Goal: Use online tool/utility: Utilize a website feature to perform a specific function

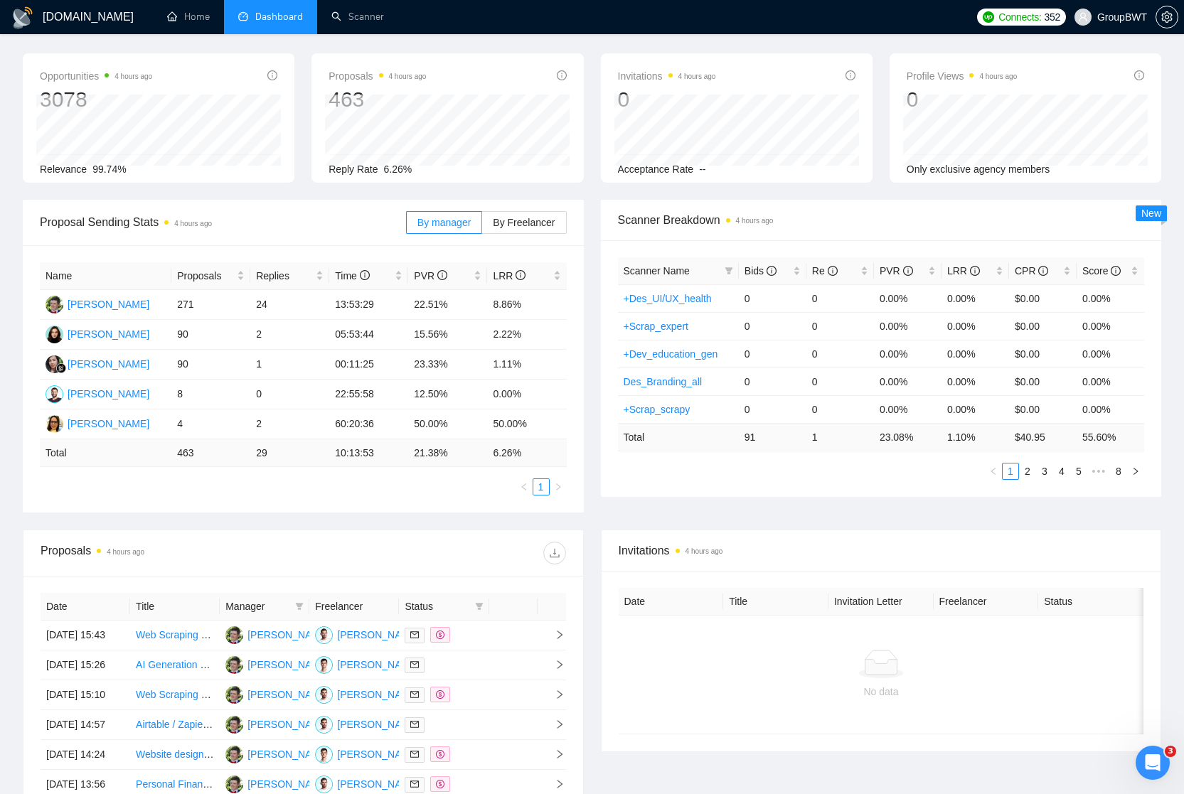
click at [290, 14] on span "Dashboard" at bounding box center [279, 17] width 48 height 12
click at [359, 21] on link "Scanner" at bounding box center [357, 17] width 53 height 12
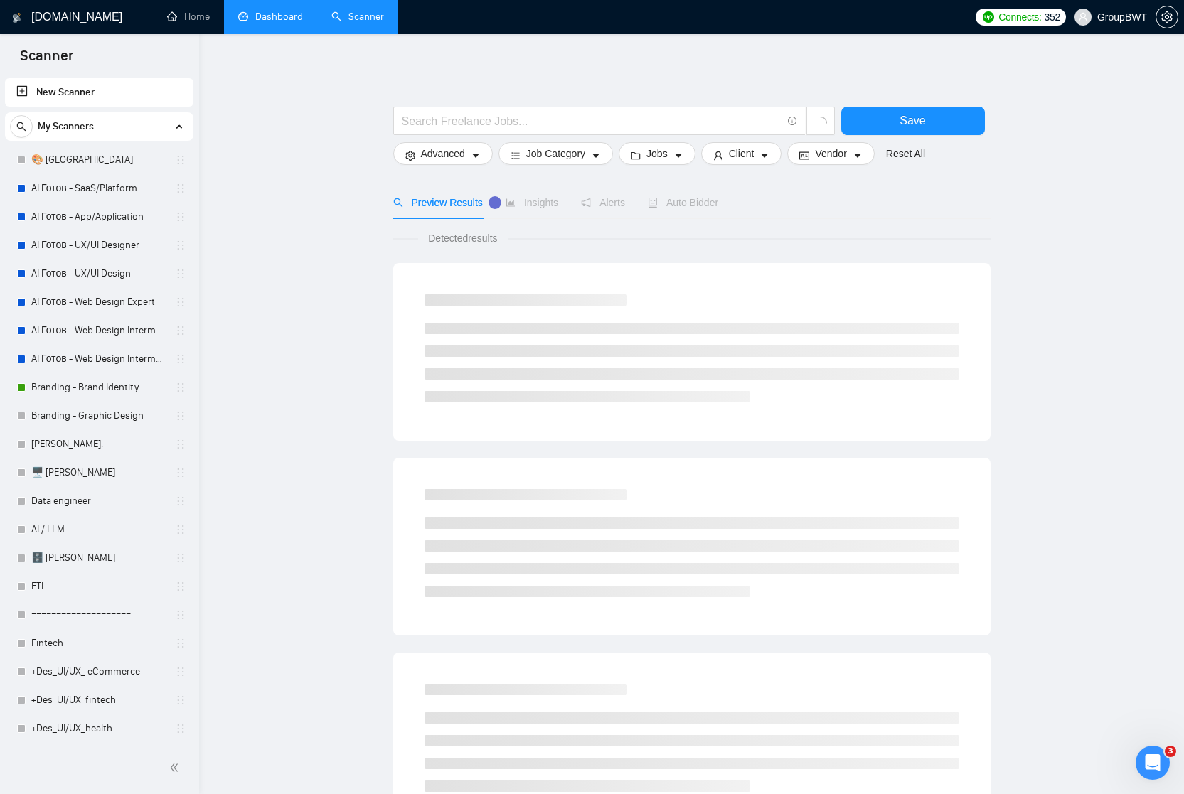
click at [289, 18] on link "Dashboard" at bounding box center [270, 17] width 65 height 12
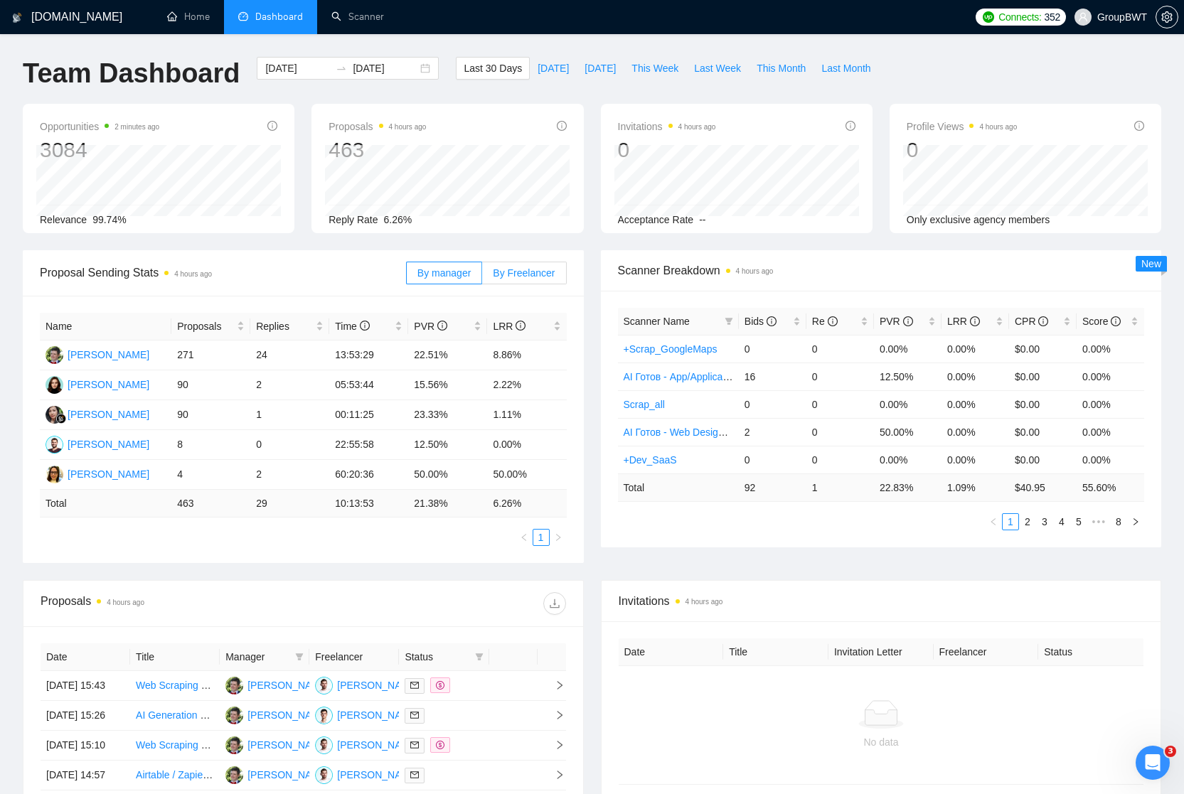
click at [527, 271] on span "By Freelancer" at bounding box center [524, 272] width 62 height 11
click at [482, 277] on input "By Freelancer" at bounding box center [482, 277] width 0 height 0
click at [441, 275] on span "By manager" at bounding box center [444, 272] width 53 height 11
click at [407, 277] on input "By manager" at bounding box center [407, 277] width 0 height 0
click at [519, 272] on span "By Freelancer" at bounding box center [524, 272] width 62 height 11
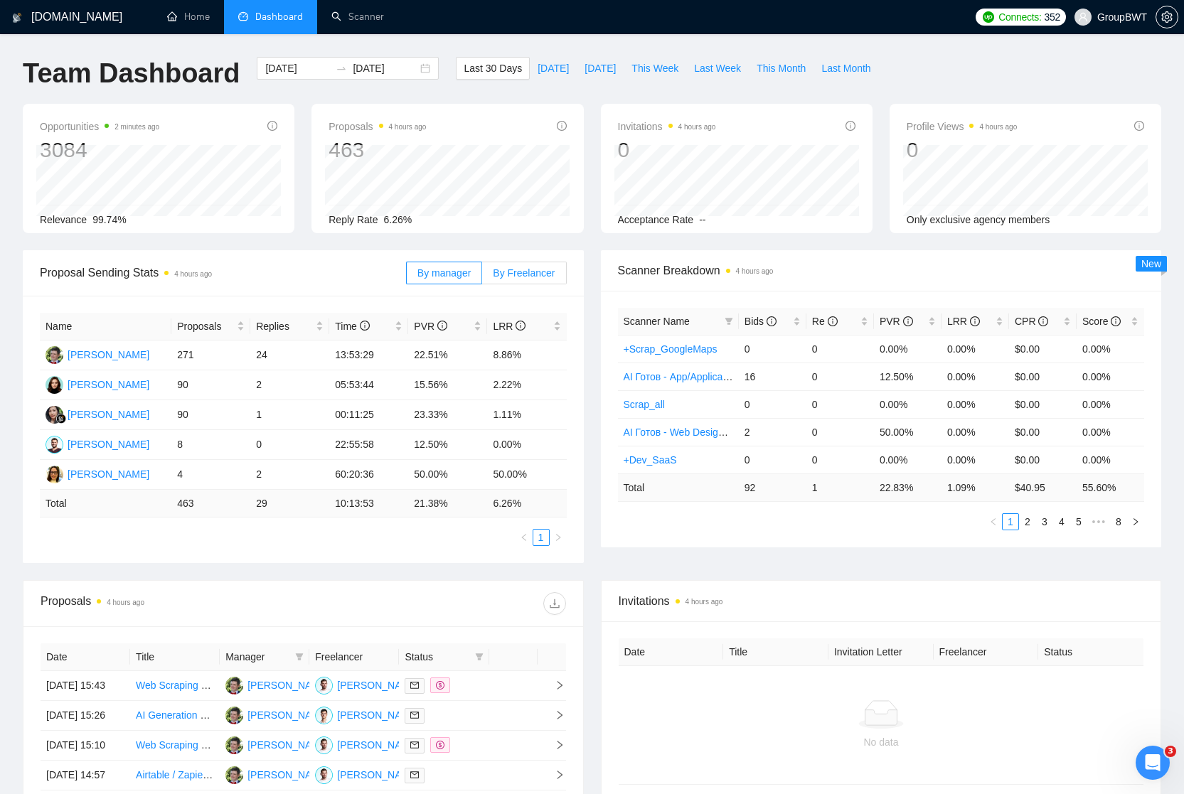
click at [482, 277] on input "By Freelancer" at bounding box center [482, 277] width 0 height 0
click at [438, 273] on span "By manager" at bounding box center [444, 272] width 53 height 11
click at [407, 277] on input "By manager" at bounding box center [407, 277] width 0 height 0
